Goal: Information Seeking & Learning: Learn about a topic

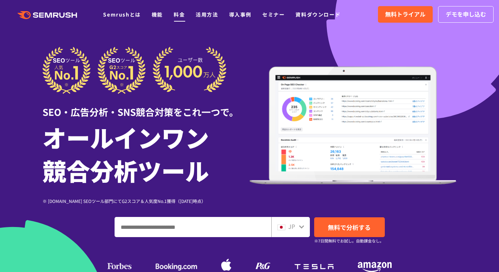
click at [179, 16] on link "料金" at bounding box center [179, 14] width 11 height 7
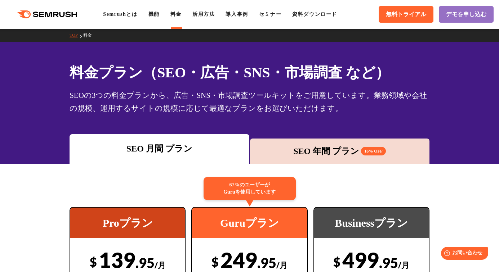
click at [124, 19] on div ".cls {fill: #FF642D;} .cls {fill: #FF642D;} Semrushとは 機能 料金 活用方法 導入事例 セミナー 資料ダウ…" at bounding box center [249, 15] width 499 height 22
click at [124, 14] on link "Semrushとは" at bounding box center [120, 14] width 34 height 5
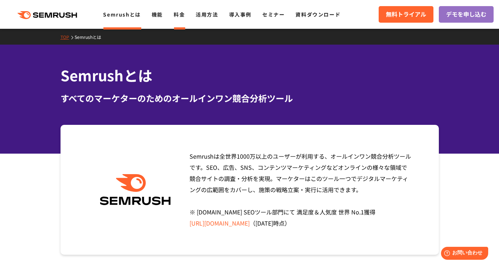
click at [179, 11] on link "料金" at bounding box center [179, 14] width 11 height 7
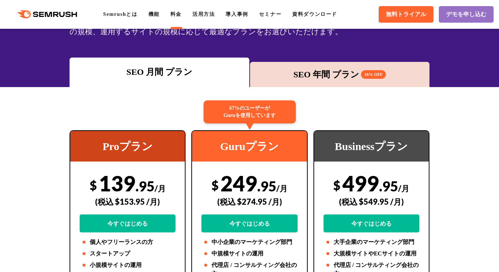
scroll to position [82, 0]
